Goal: Transaction & Acquisition: Purchase product/service

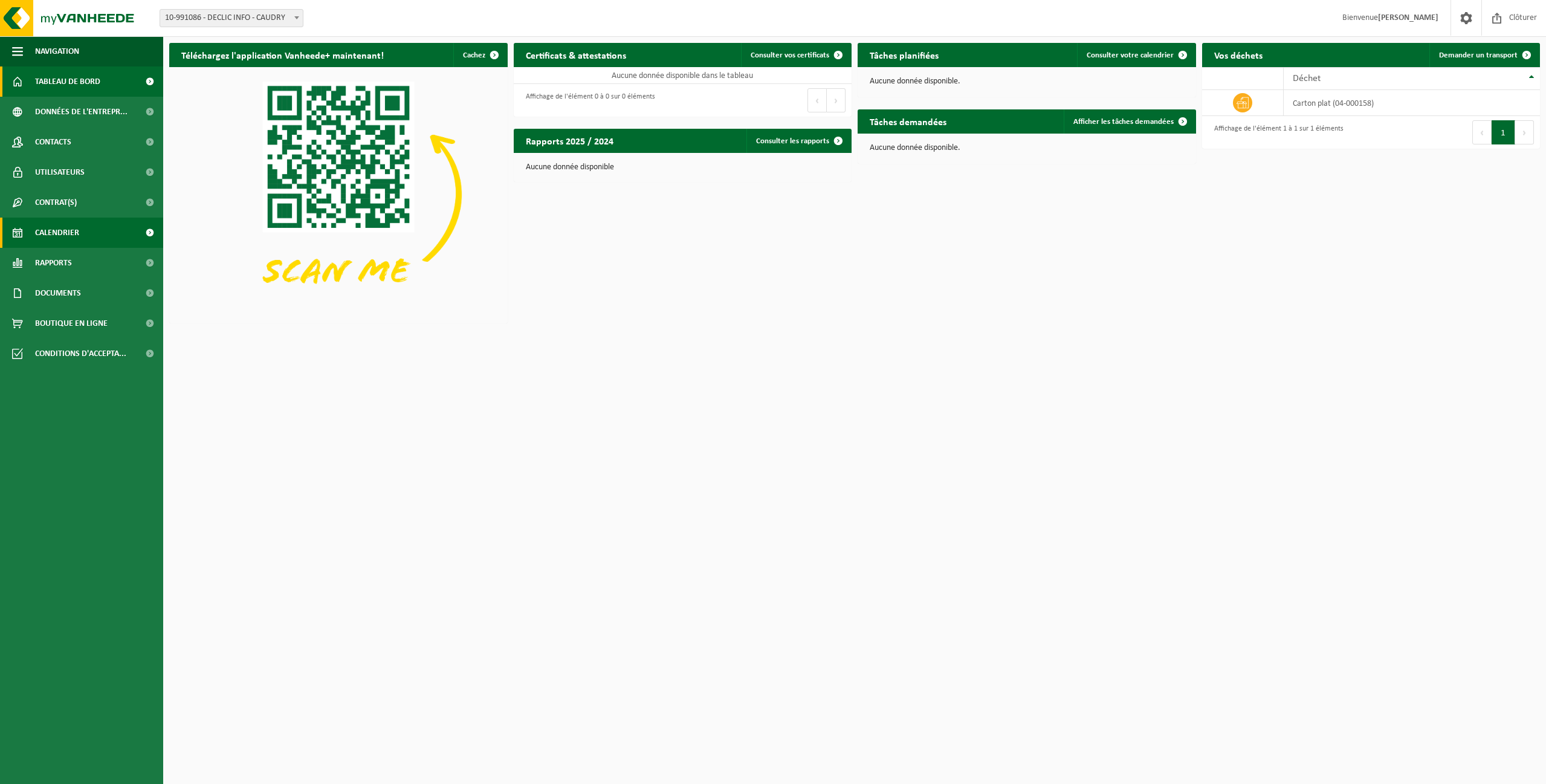
click at [94, 231] on link "Calendrier" at bounding box center [82, 233] width 163 height 30
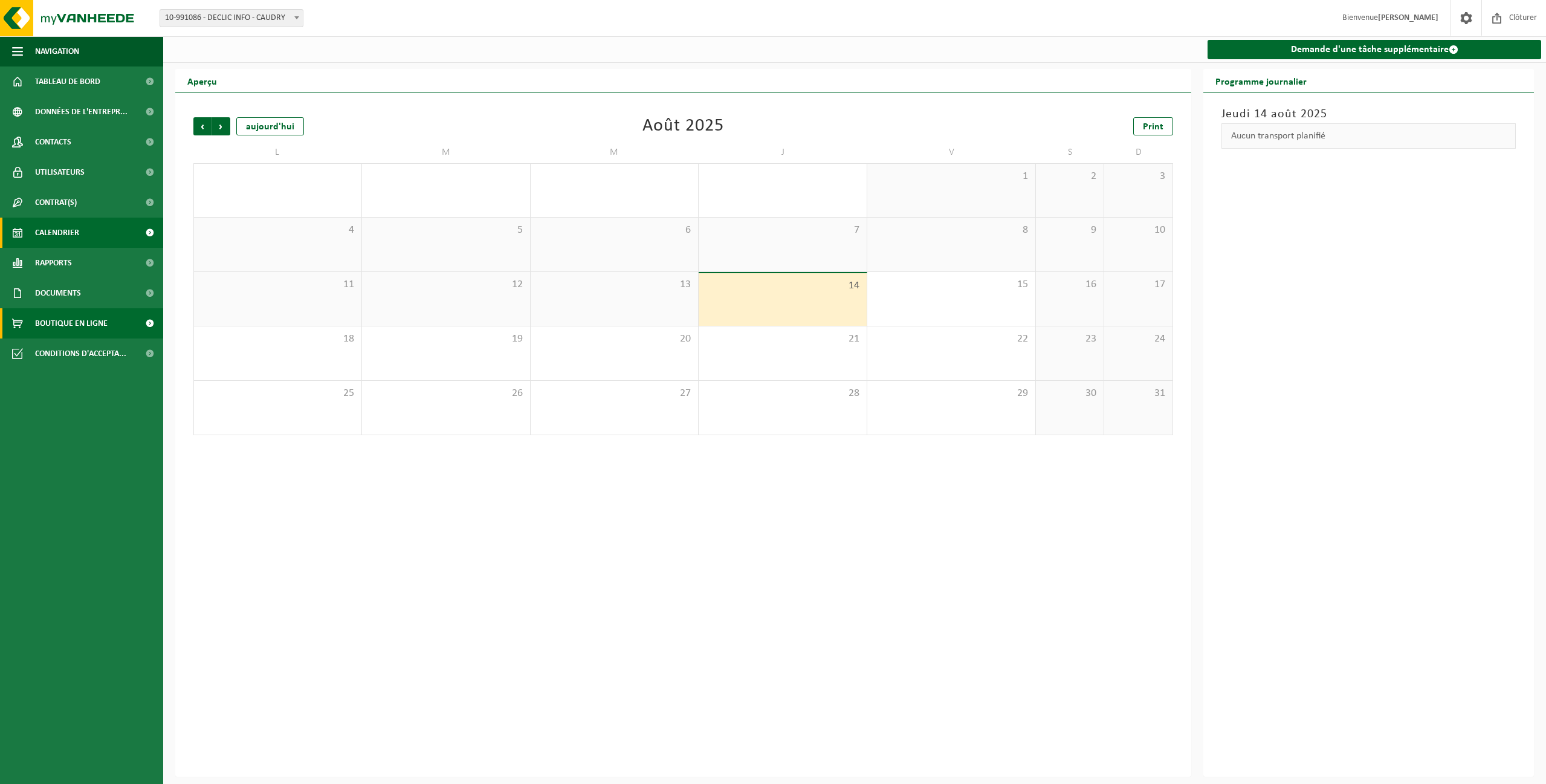
click at [74, 318] on span "Boutique en ligne" at bounding box center [71, 323] width 73 height 30
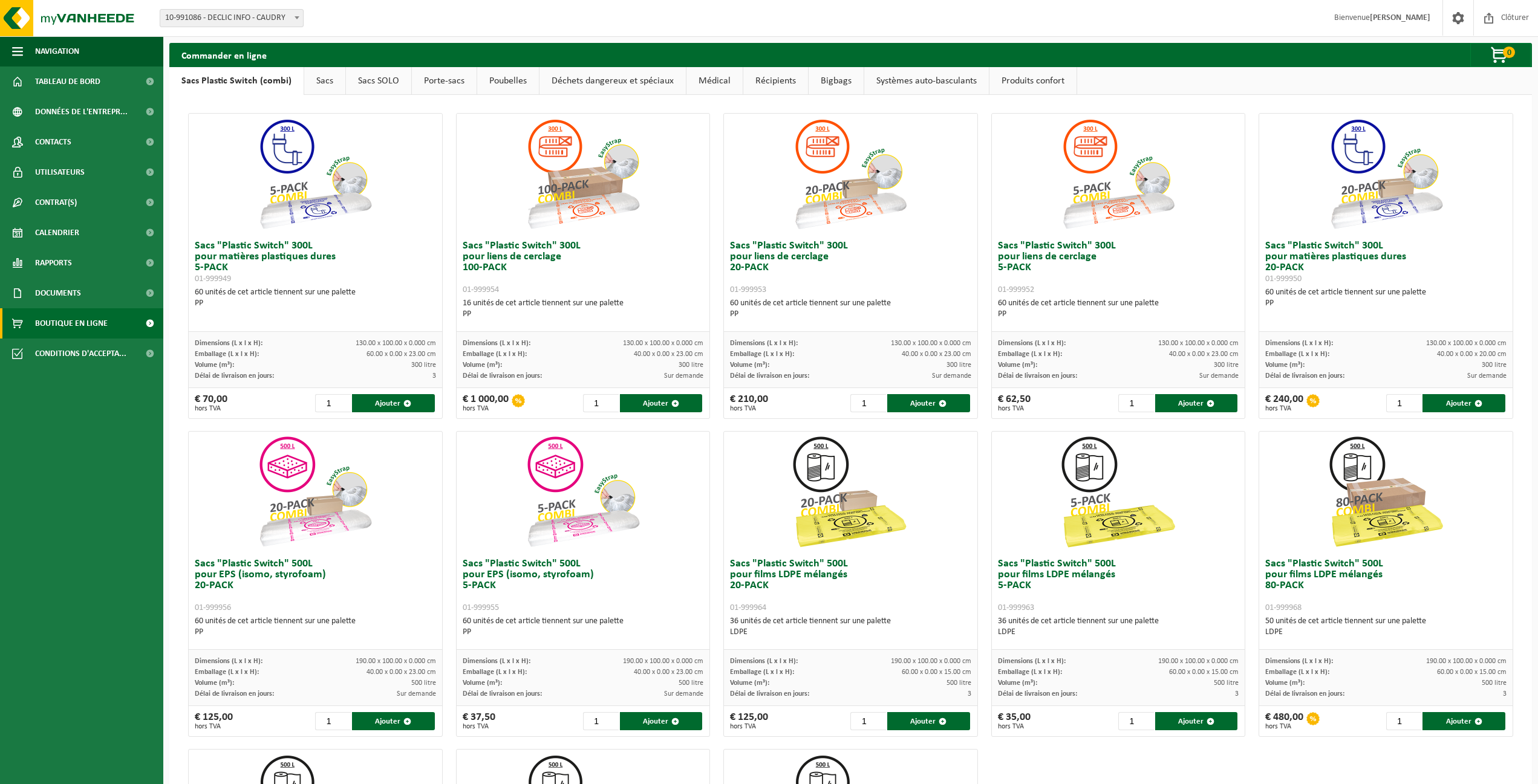
click at [387, 80] on link "Sacs SOLO" at bounding box center [379, 81] width 66 height 28
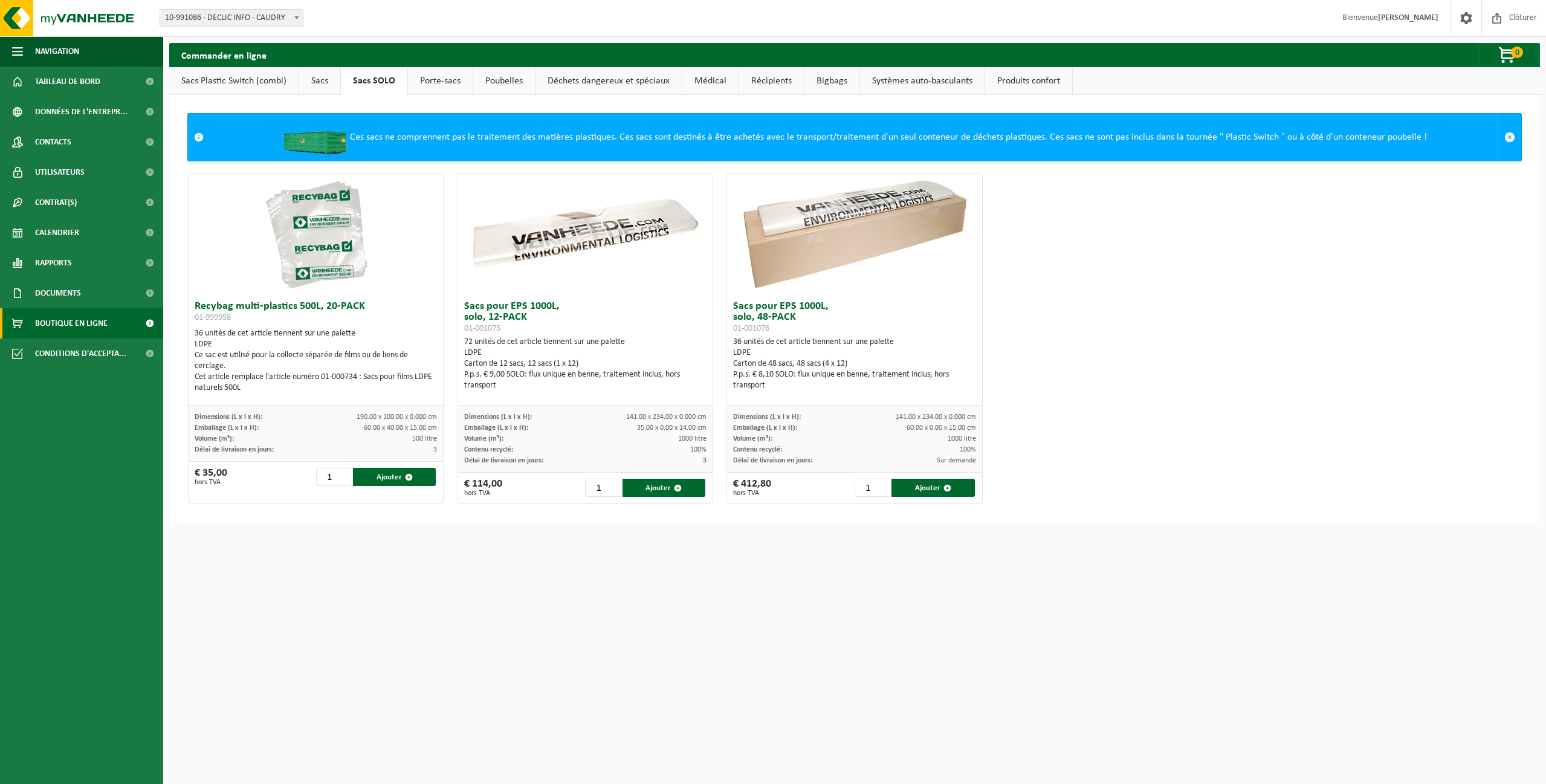
click at [505, 81] on link "Poubelles" at bounding box center [504, 81] width 62 height 28
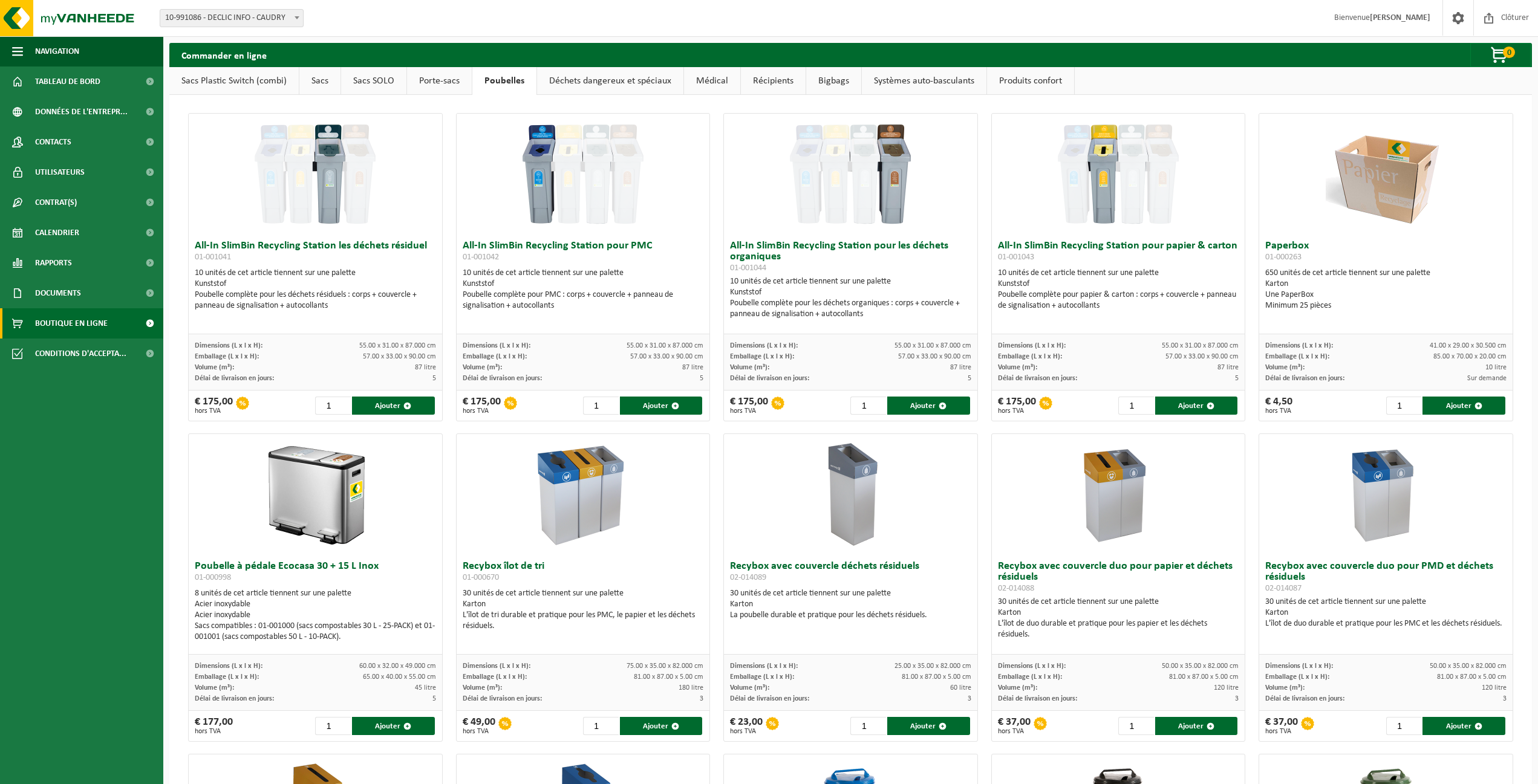
click at [607, 81] on link "Déchets dangereux et spéciaux" at bounding box center [610, 81] width 147 height 28
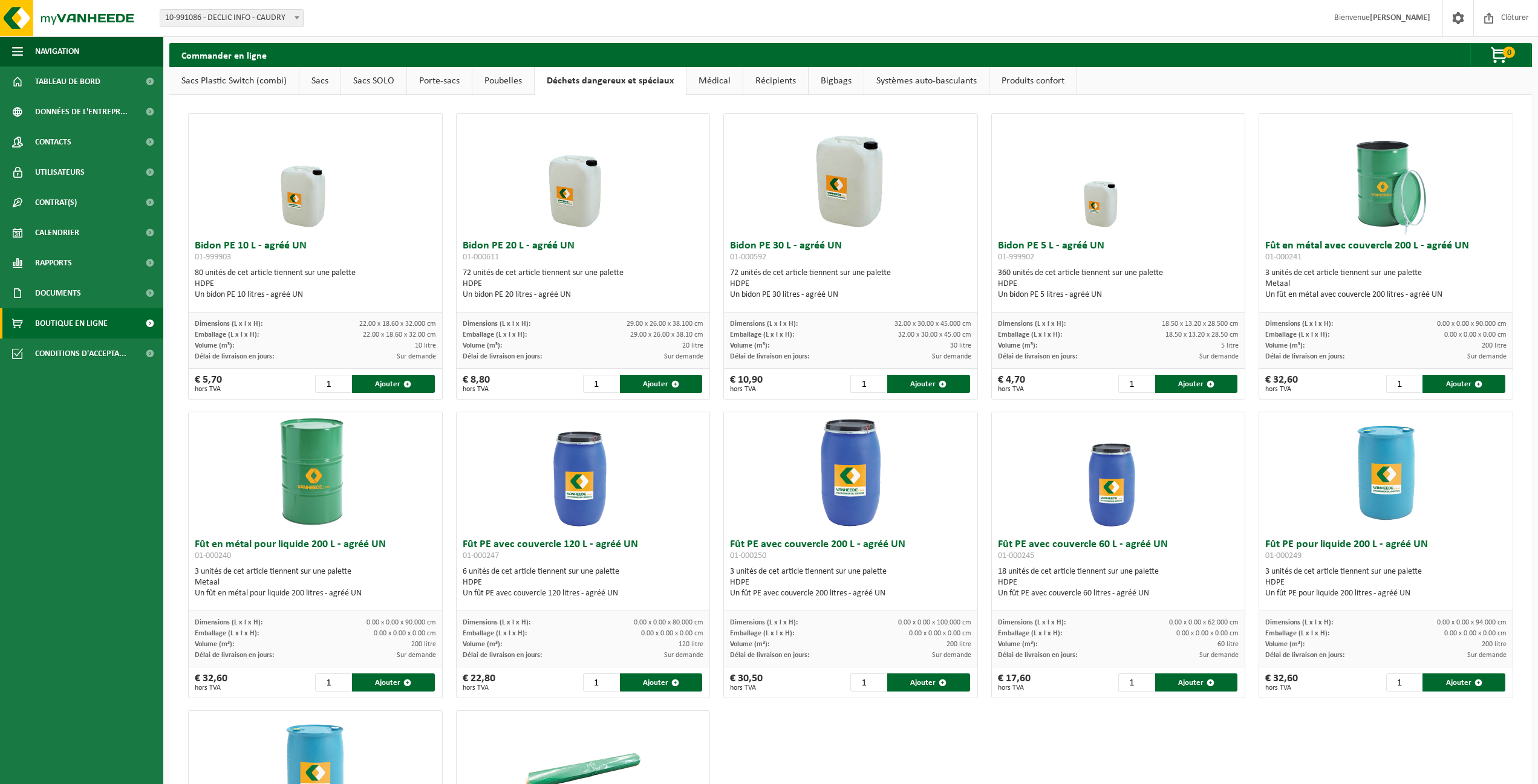
click at [374, 80] on link "Sacs SOLO" at bounding box center [373, 81] width 66 height 28
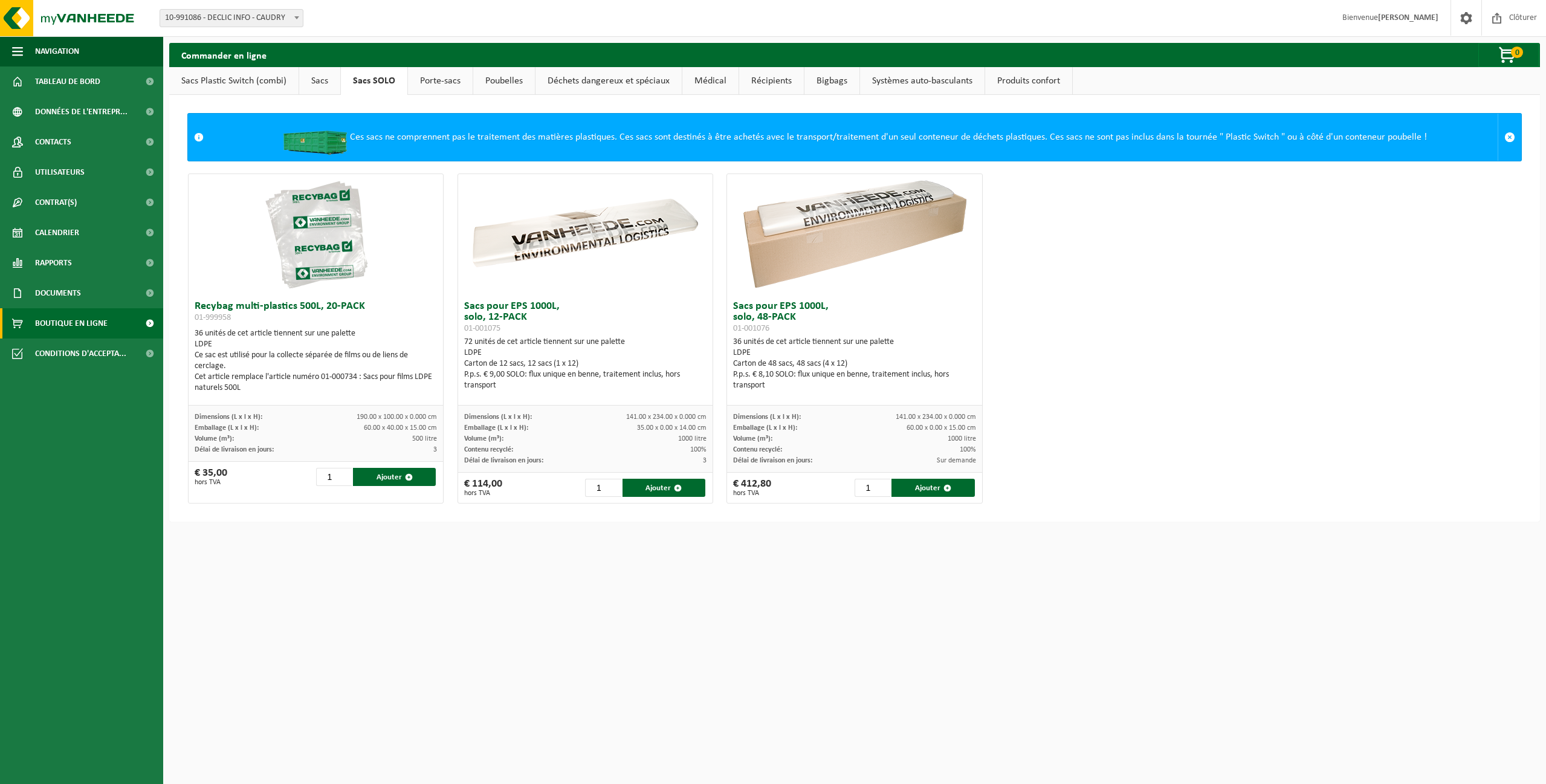
click at [427, 85] on link "Porte-sacs" at bounding box center [440, 81] width 65 height 28
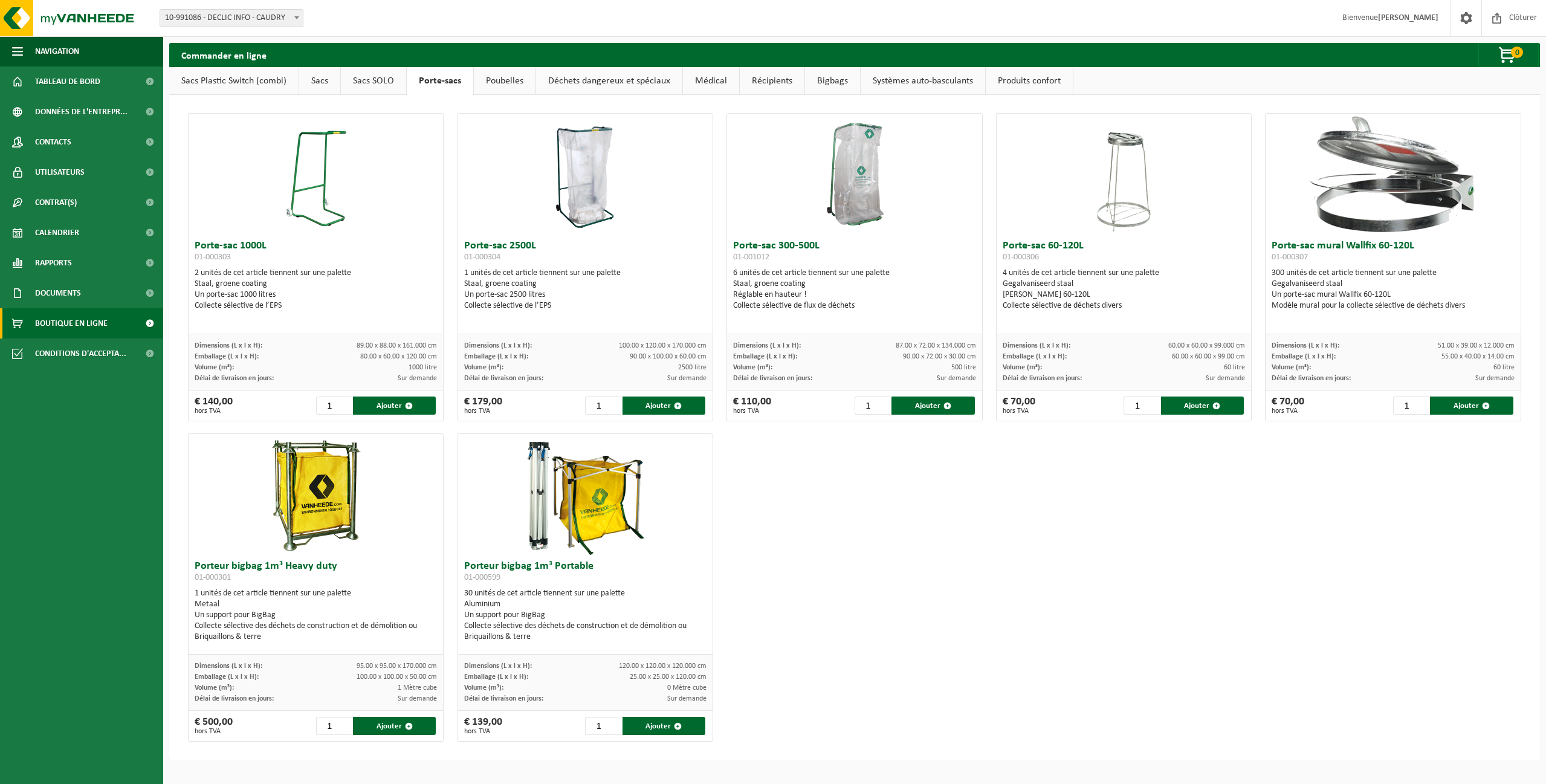
click at [320, 83] on link "Sacs" at bounding box center [320, 81] width 41 height 28
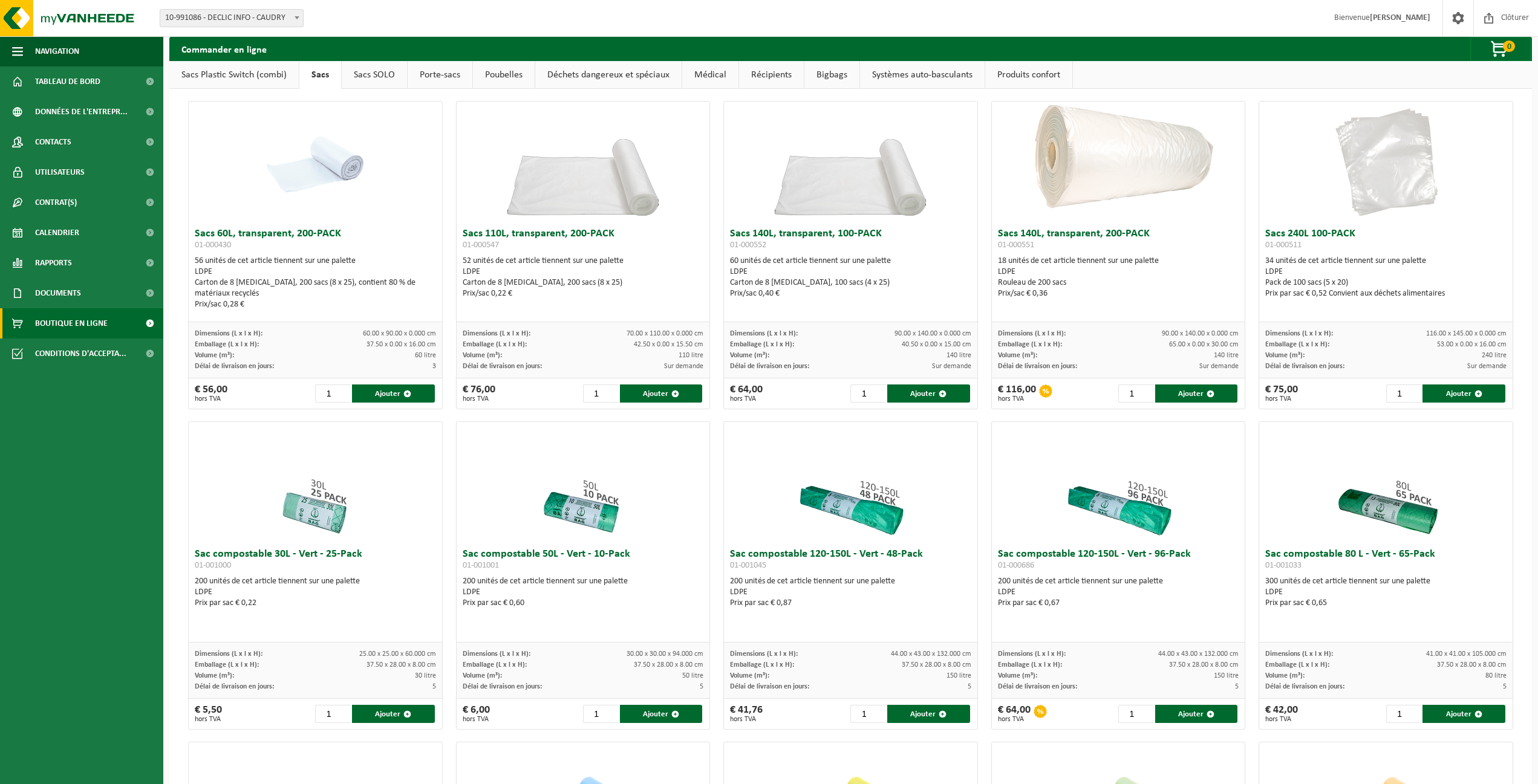
scroll to position [60, 0]
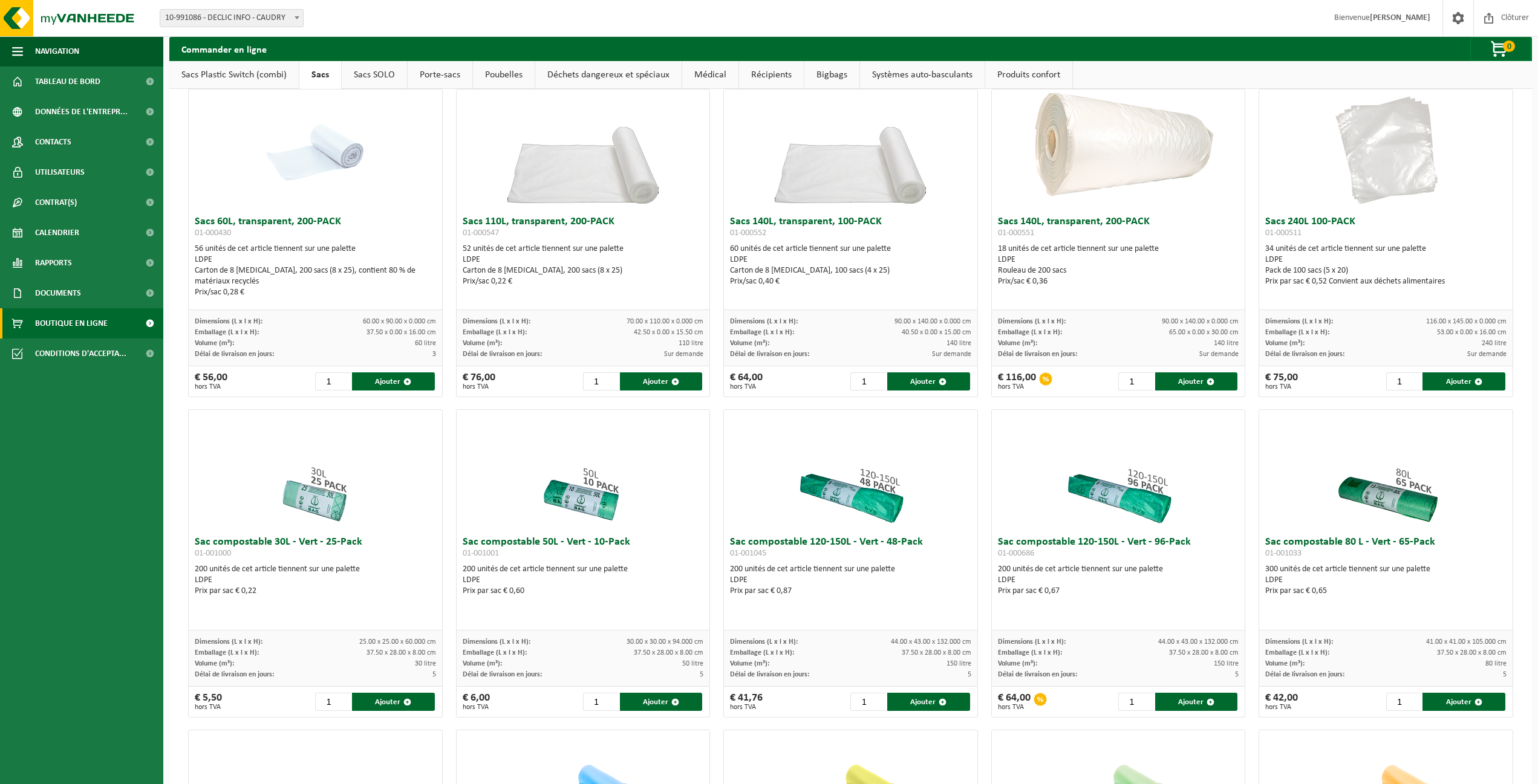
click at [241, 75] on link "Sacs Plastic Switch (combi)" at bounding box center [234, 75] width 130 height 28
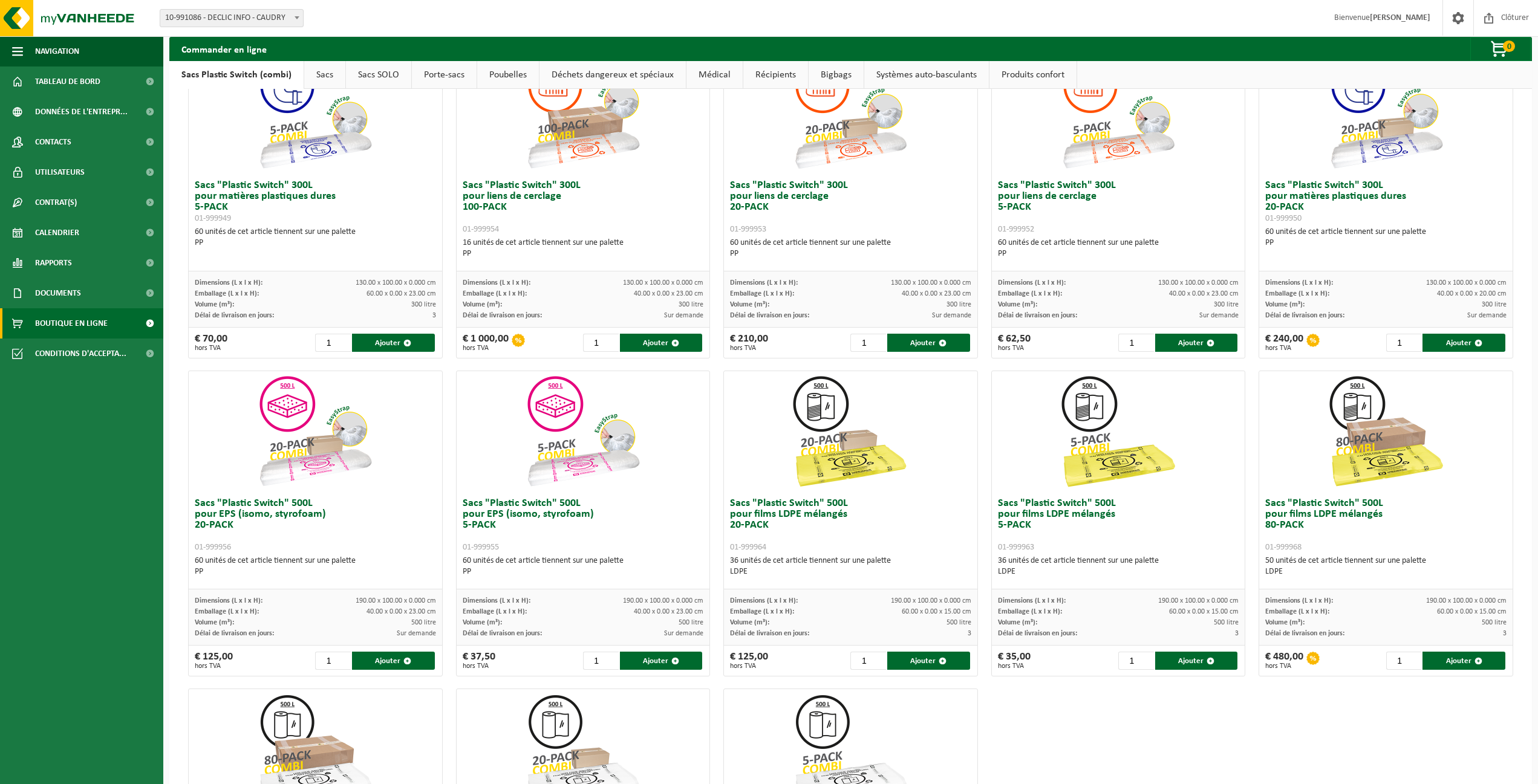
click at [277, 507] on h3 "Sacs "Plastic Switch" 500L pour EPS (isomo, styrofoam) 20-PACK 01-999956" at bounding box center [315, 526] width 241 height 54
click at [312, 452] on img at bounding box center [315, 431] width 121 height 121
